Goal: Check status: Check status

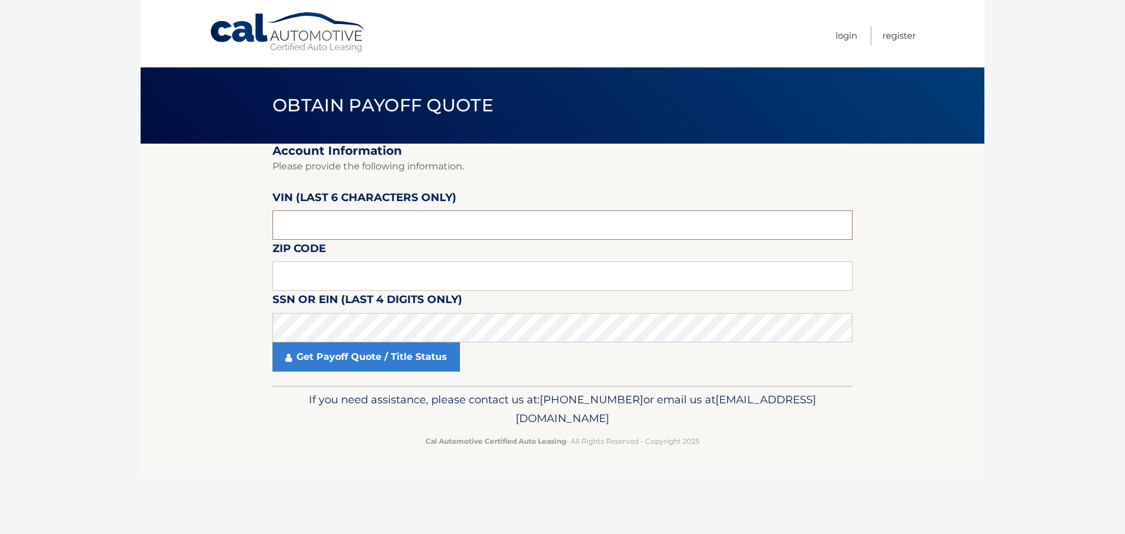
click at [400, 219] on input "text" at bounding box center [562, 224] width 580 height 29
type input "544967"
click at [668, 272] on input "text" at bounding box center [562, 275] width 580 height 29
click at [315, 284] on input "text" at bounding box center [562, 275] width 580 height 29
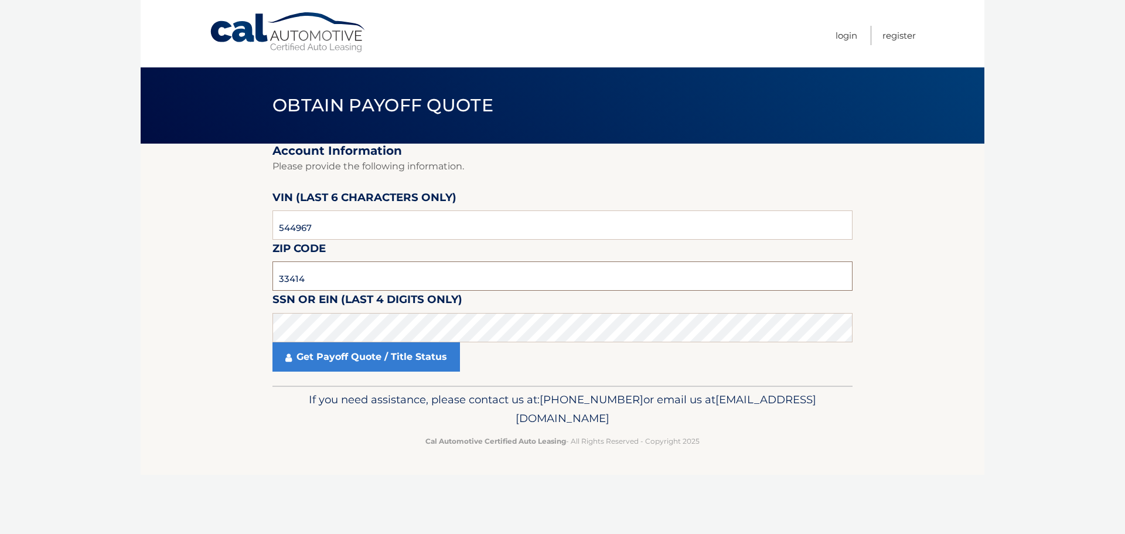
type input "33414"
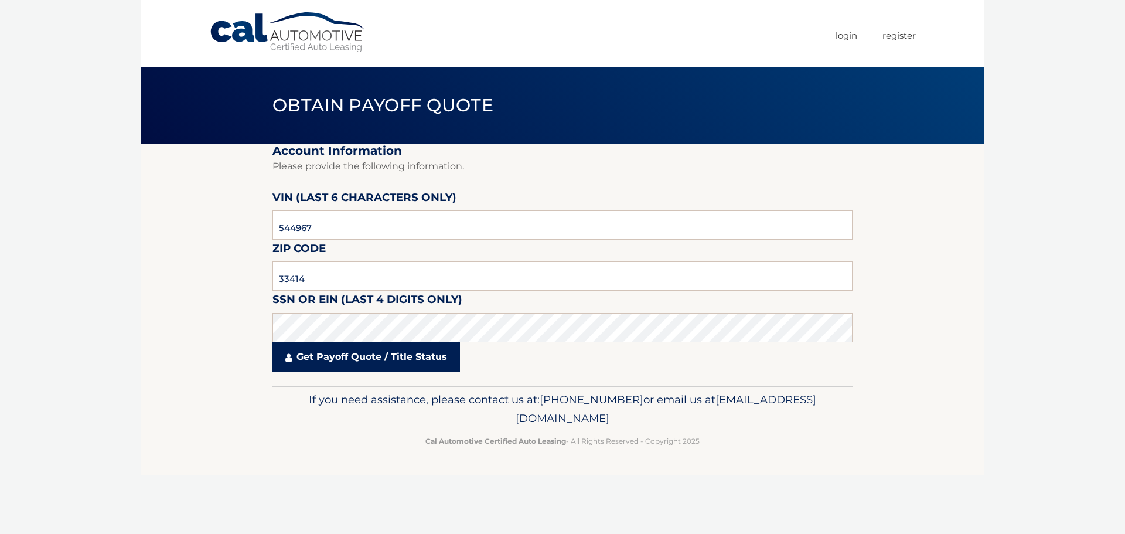
click at [346, 356] on link "Get Payoff Quote / Title Status" at bounding box center [365, 356] width 187 height 29
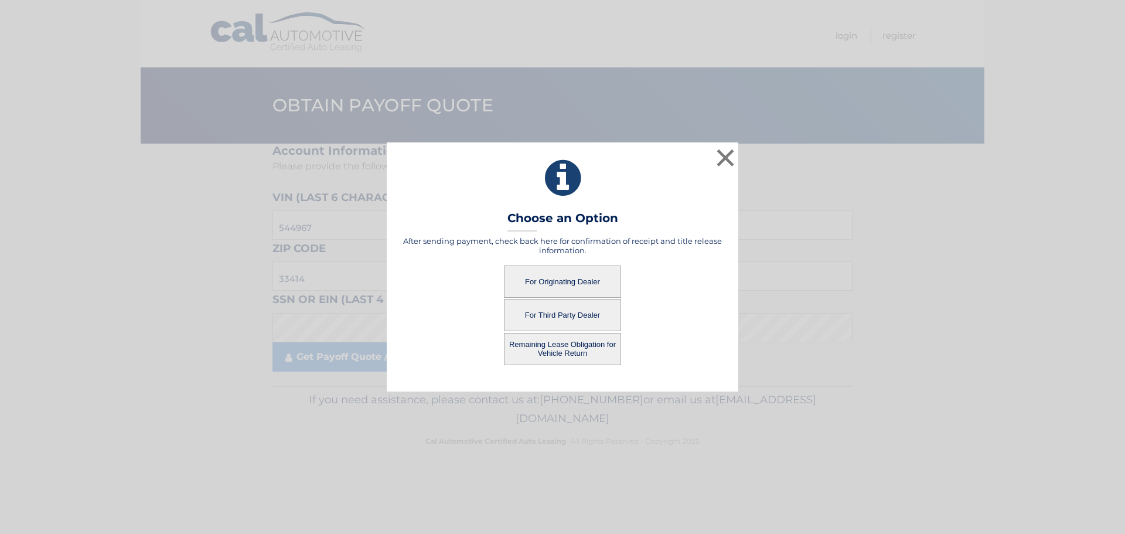
click at [575, 281] on button "For Originating Dealer" at bounding box center [562, 281] width 117 height 32
click at [564, 279] on button "For Originating Dealer" at bounding box center [562, 281] width 117 height 32
